Goal: Task Accomplishment & Management: Manage account settings

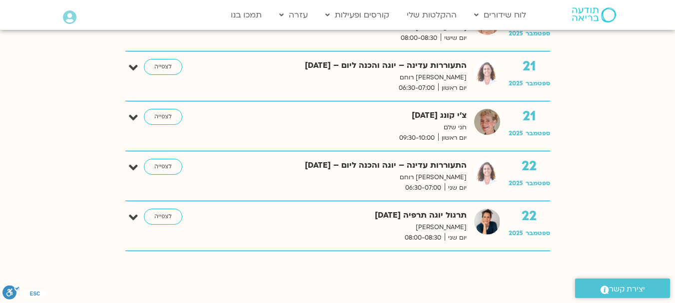
click at [71, 15] on icon at bounding box center [69, 17] width 13 height 14
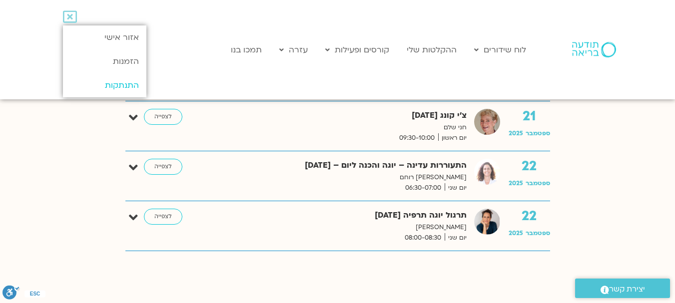
click at [124, 80] on link "התנתקות" at bounding box center [104, 85] width 83 height 24
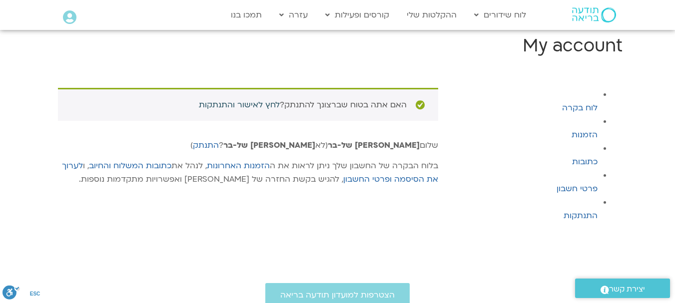
click at [243, 110] on link "לחץ לאישור והתנתקות" at bounding box center [239, 104] width 81 height 11
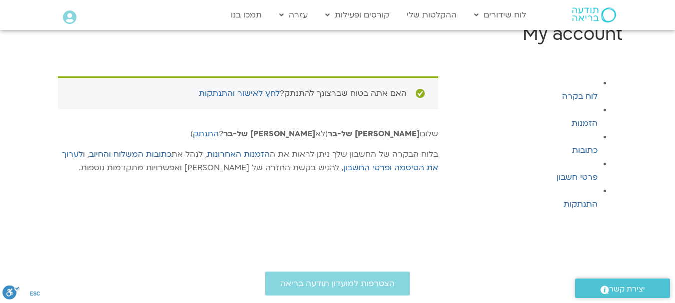
scroll to position [50, 0]
